Goal: Transaction & Acquisition: Subscribe to service/newsletter

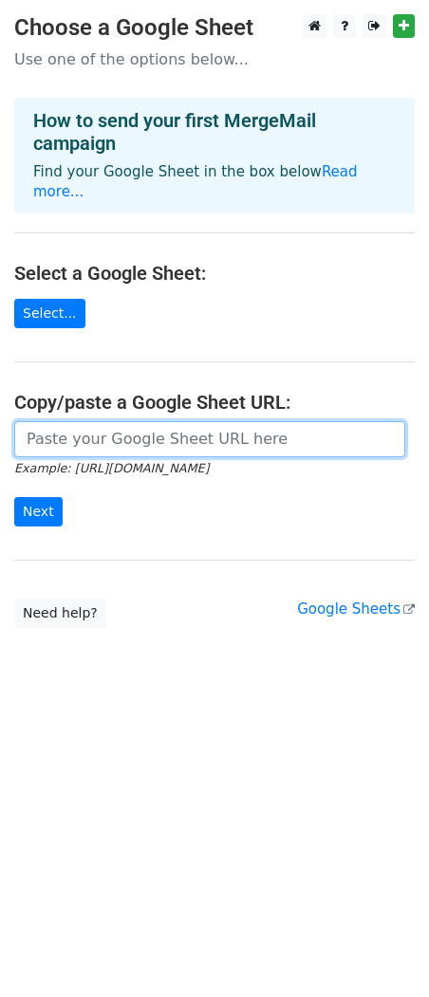
click at [74, 421] on input "url" at bounding box center [209, 439] width 391 height 36
paste input "https://docs.google.com/spreadsheets/d/1UUVx3p9E47k0mm_LOjnbaXc5x61wAdMQoNVkmAj…"
type input "https://docs.google.com/spreadsheets/d/1UUVx3p9E47k0mm_LOjnbaXc5x61wAdMQoNVkmAj…"
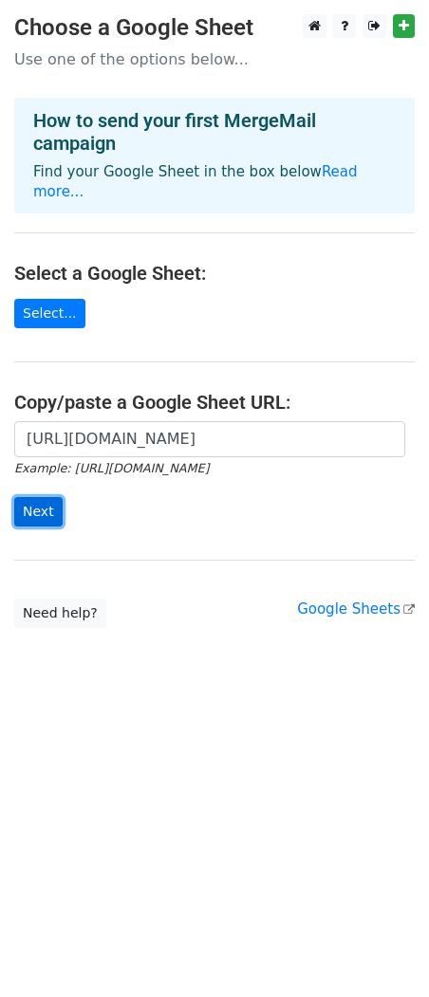
click at [49, 497] on input "Next" at bounding box center [38, 511] width 48 height 29
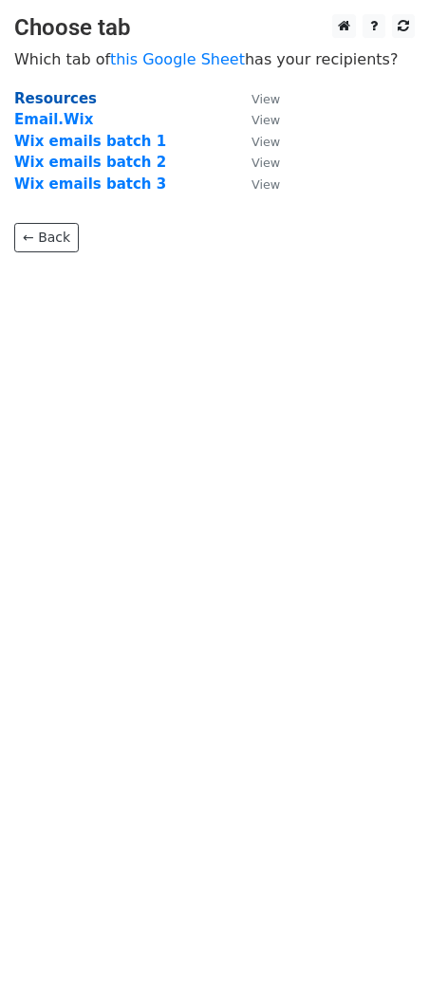
click at [69, 96] on strong "Resources" at bounding box center [55, 98] width 83 height 17
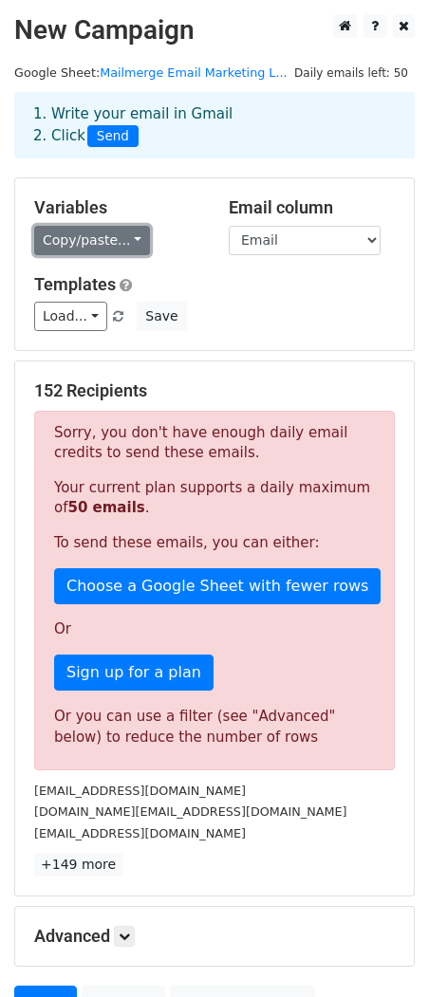
click at [130, 244] on link "Copy/paste..." at bounding box center [92, 240] width 116 height 29
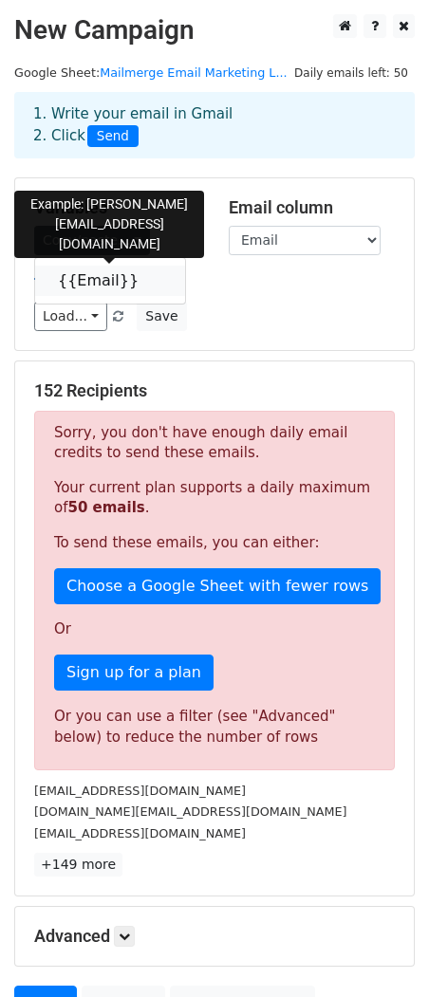
click at [104, 280] on link "{{Email}}" at bounding box center [110, 281] width 150 height 30
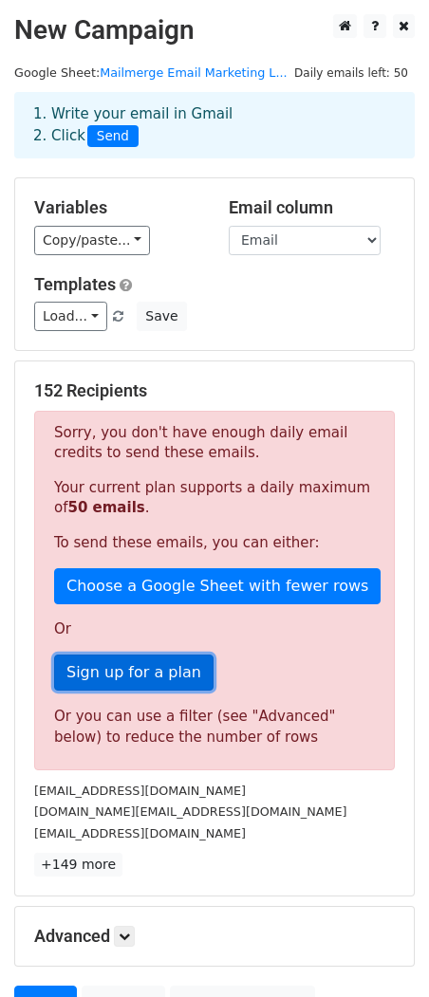
click at [99, 673] on link "Sign up for a plan" at bounding box center [133, 673] width 159 height 36
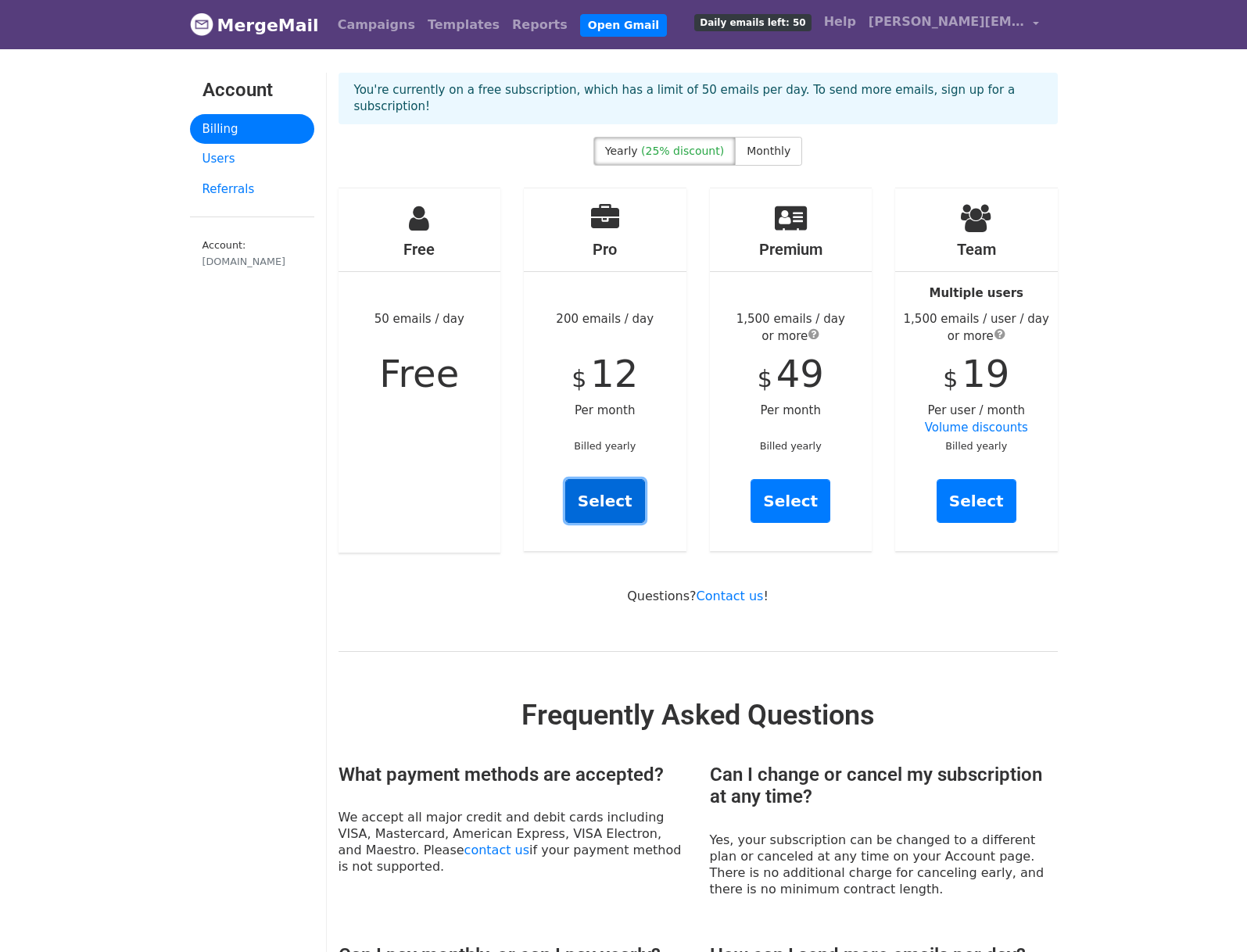
click at [604, 482] on link "Select" at bounding box center [605, 501] width 80 height 44
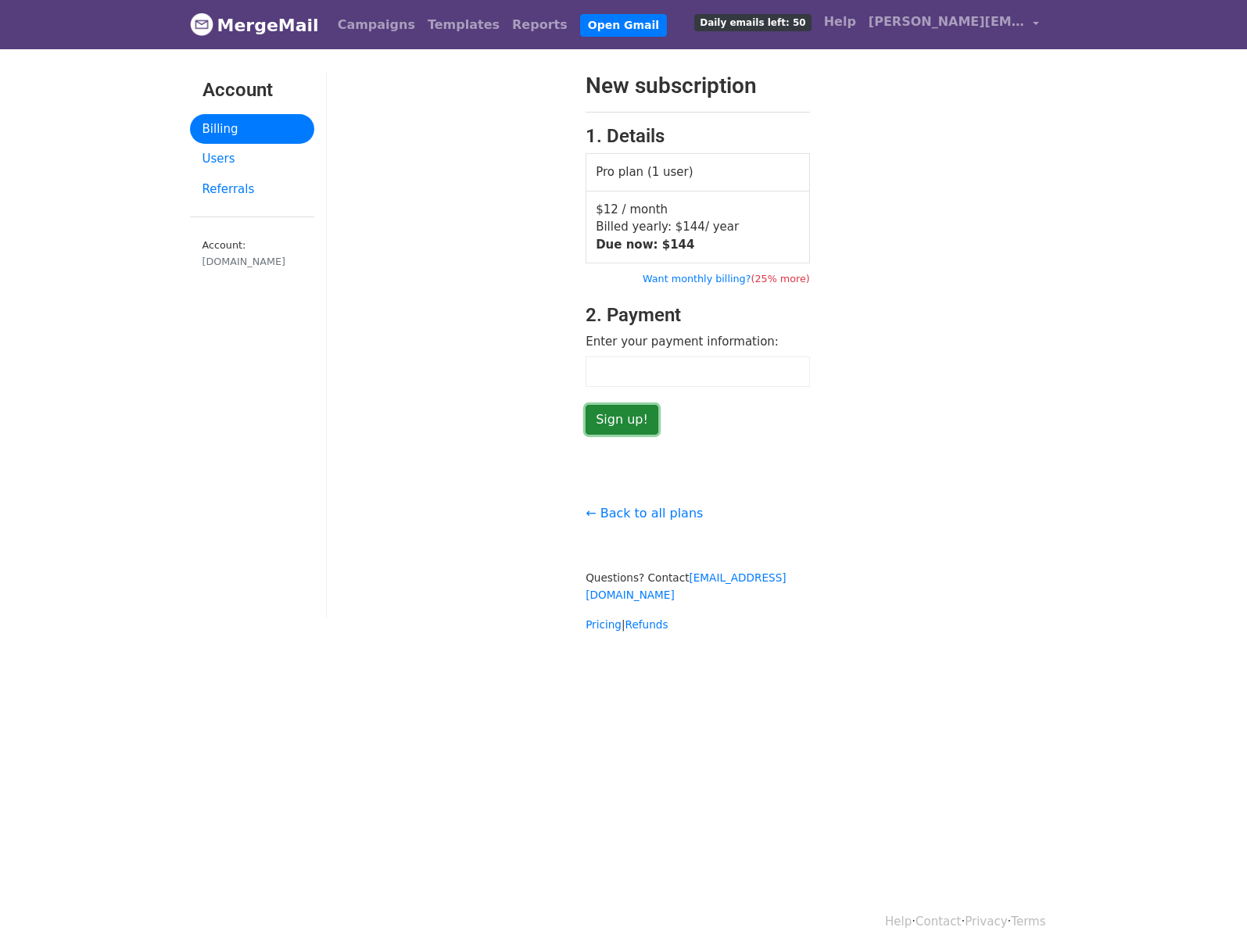
click at [640, 422] on input "Sign up!" at bounding box center [622, 420] width 72 height 30
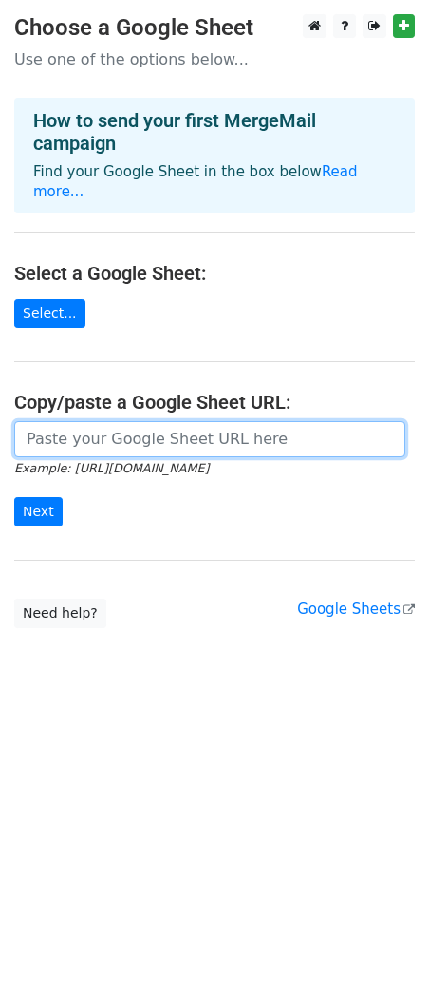
click at [104, 421] on input "url" at bounding box center [209, 439] width 391 height 36
paste input "[URL][DOMAIN_NAME]"
type input "https://docs.google.com/spreadsheets/d/1UUVx3p9E47k0mm_LOjnbaXc5x61wAdMQoNVkmAj…"
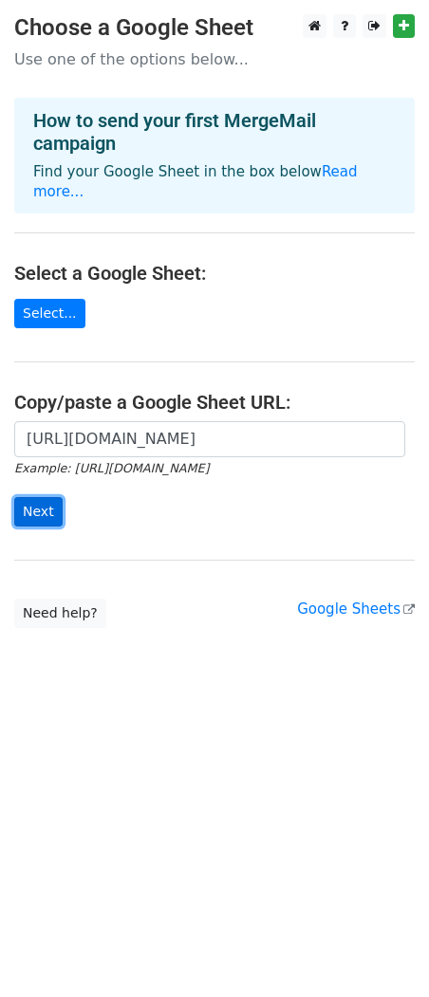
click at [29, 497] on input "Next" at bounding box center [38, 511] width 48 height 29
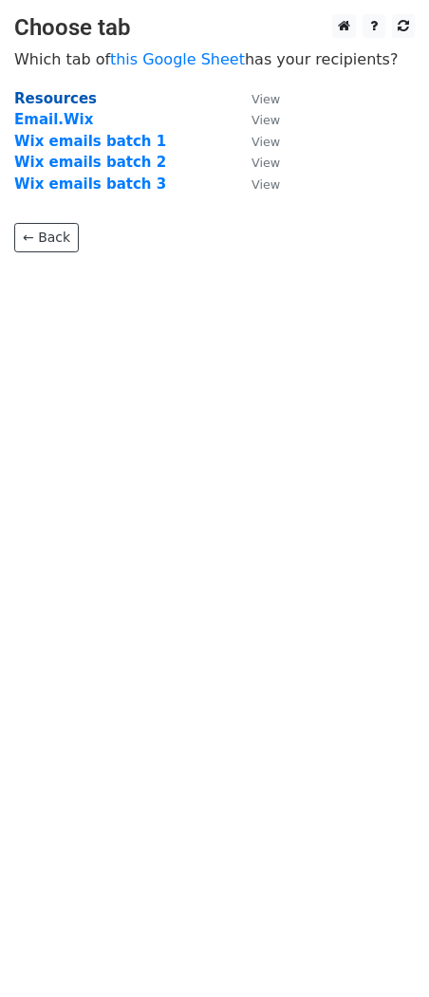
click at [55, 97] on strong "Resources" at bounding box center [55, 98] width 83 height 17
